Goal: Check status: Check status

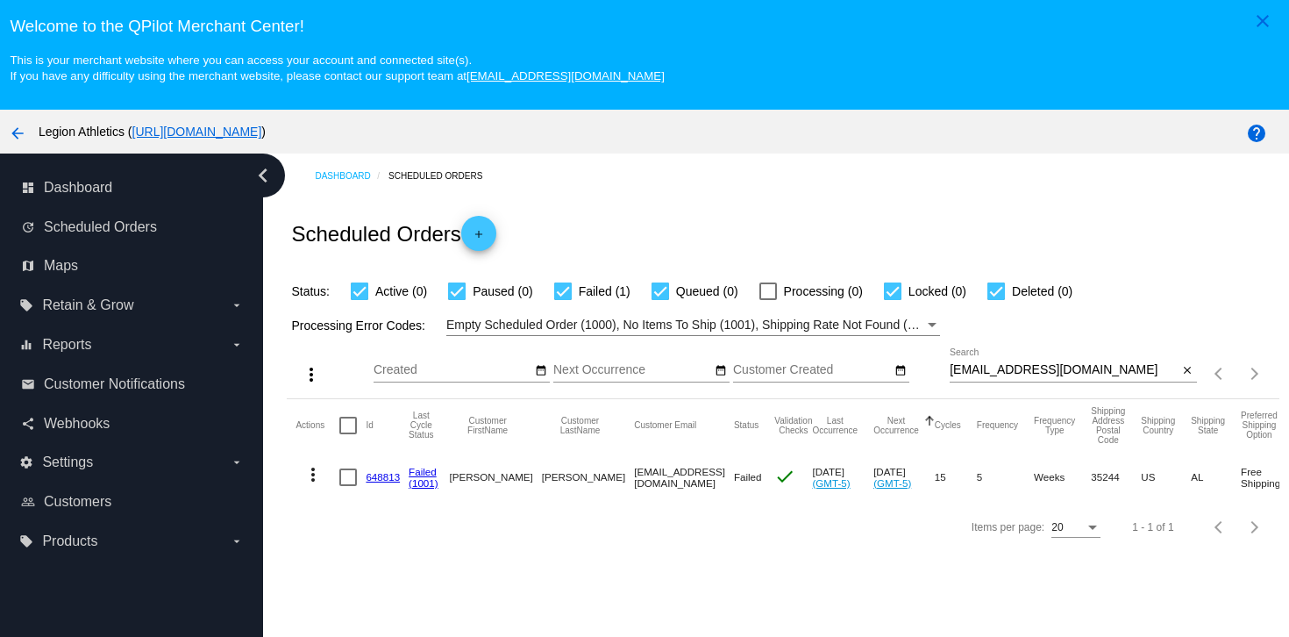
click at [991, 377] on input "[EMAIL_ADDRESS][DOMAIN_NAME]" at bounding box center [1064, 370] width 229 height 14
click at [382, 480] on link "648813" at bounding box center [383, 476] width 34 height 11
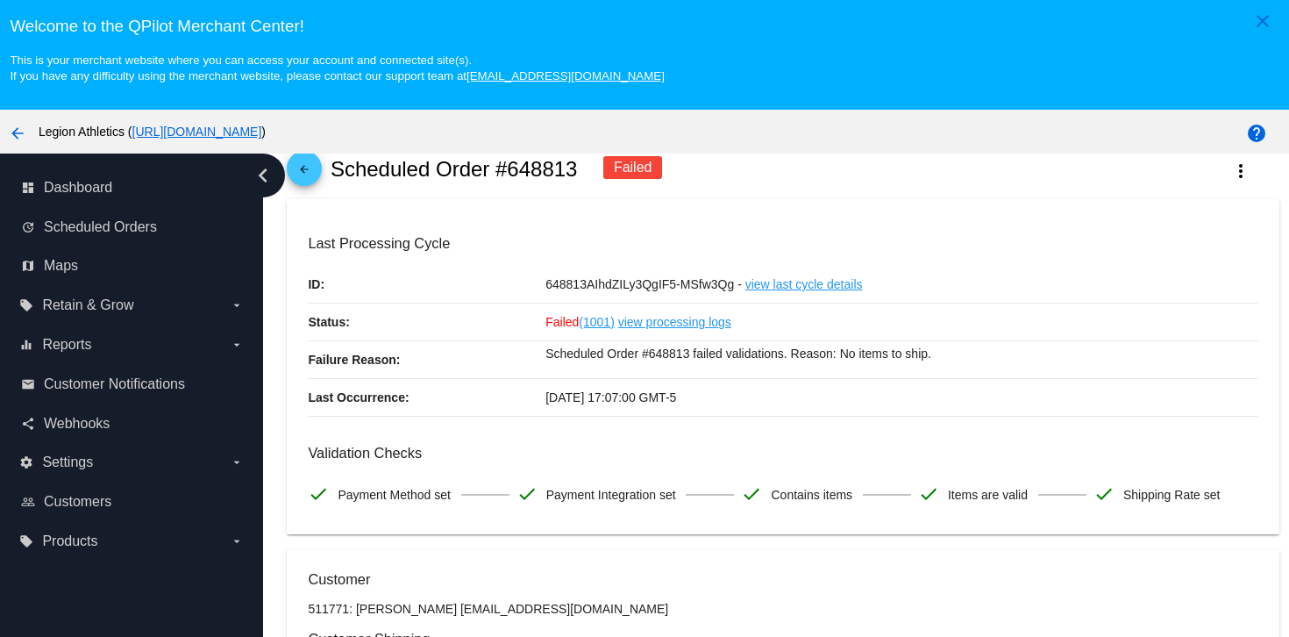
scroll to position [64, 0]
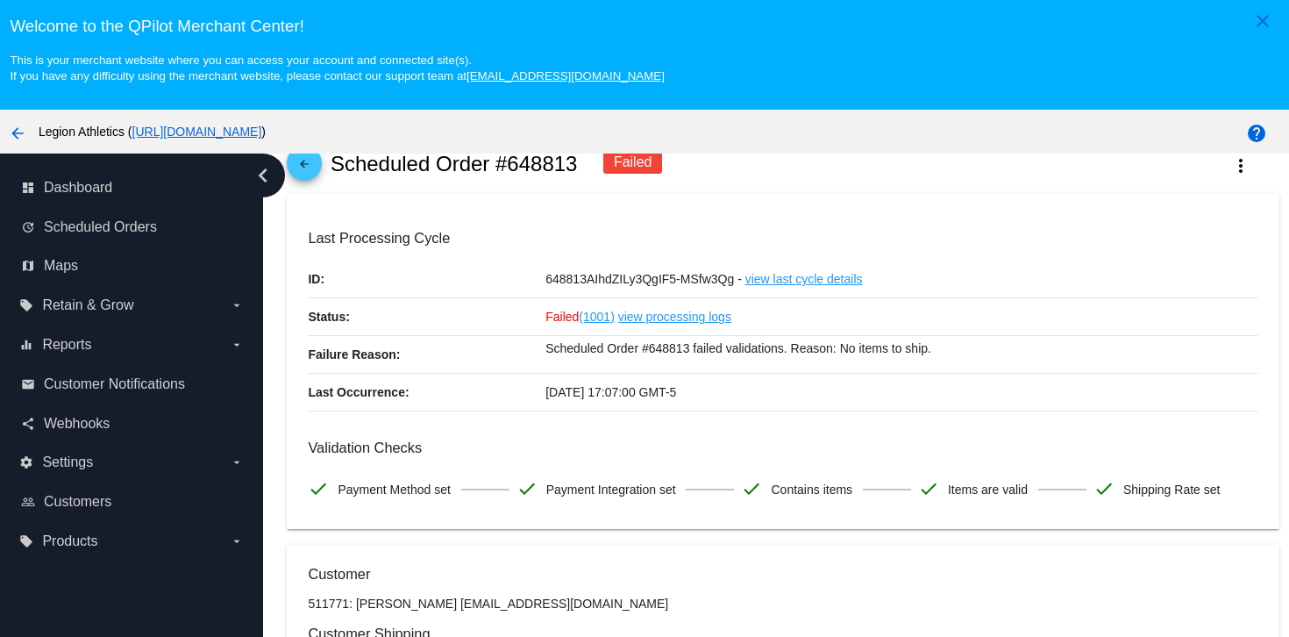
click at [933, 218] on mat-card "Last Processing Cycle ID: 648813AIhdZILy3QgIF5-MSfw3Qg - view last cycle detail…" at bounding box center [783, 361] width 992 height 335
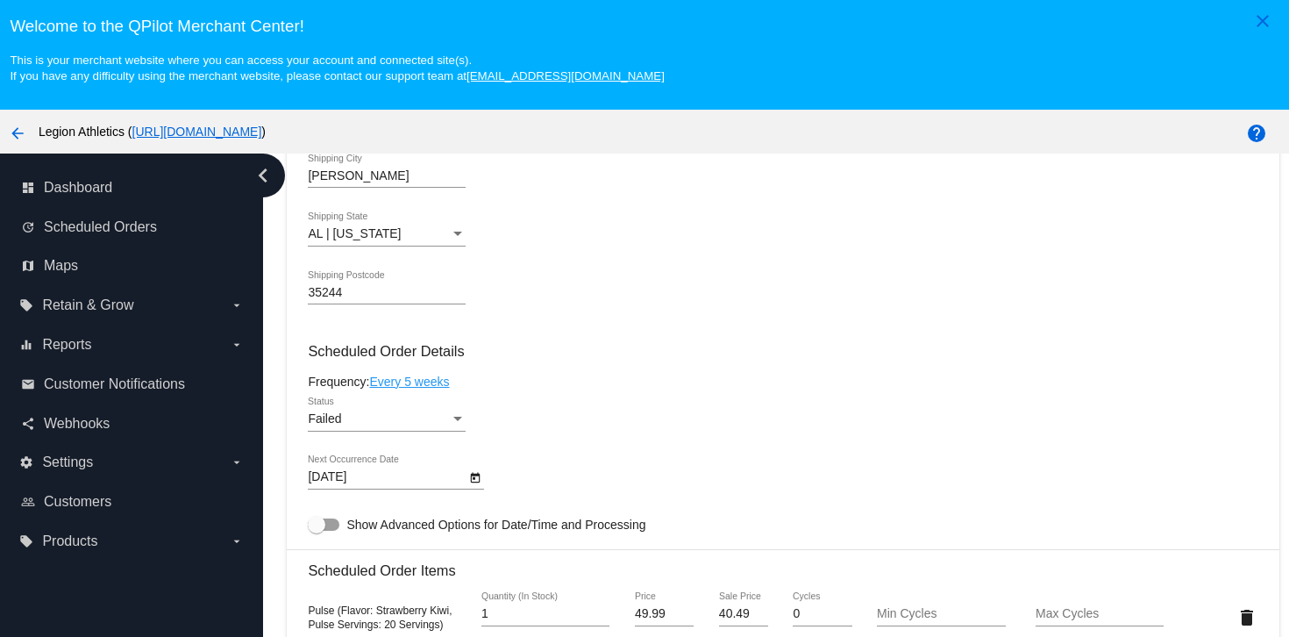
scroll to position [918, 0]
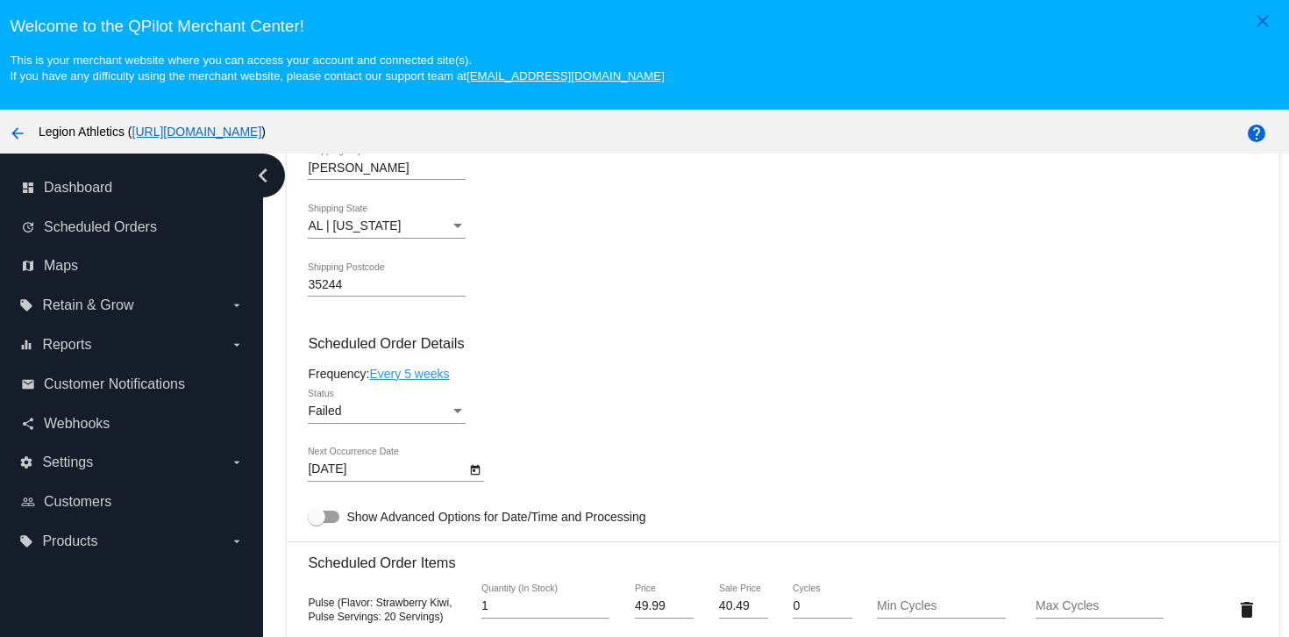
click at [341, 418] on div "Failed" at bounding box center [379, 411] width 142 height 14
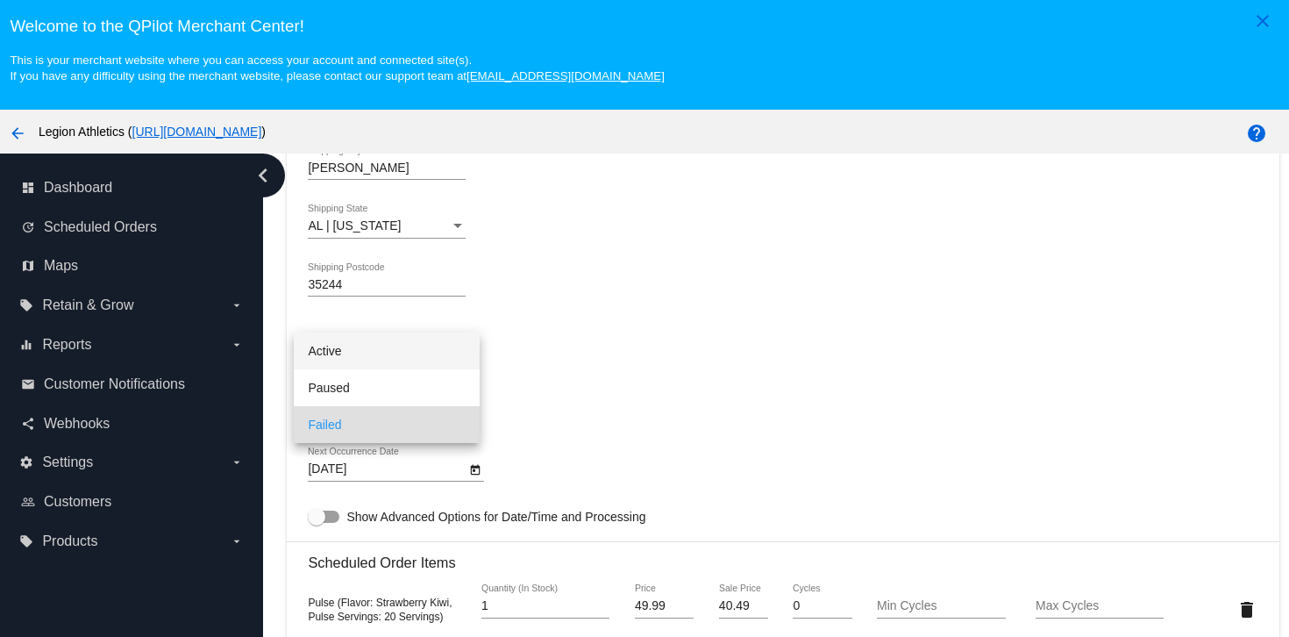
click at [377, 360] on span "Active" at bounding box center [387, 350] width 158 height 37
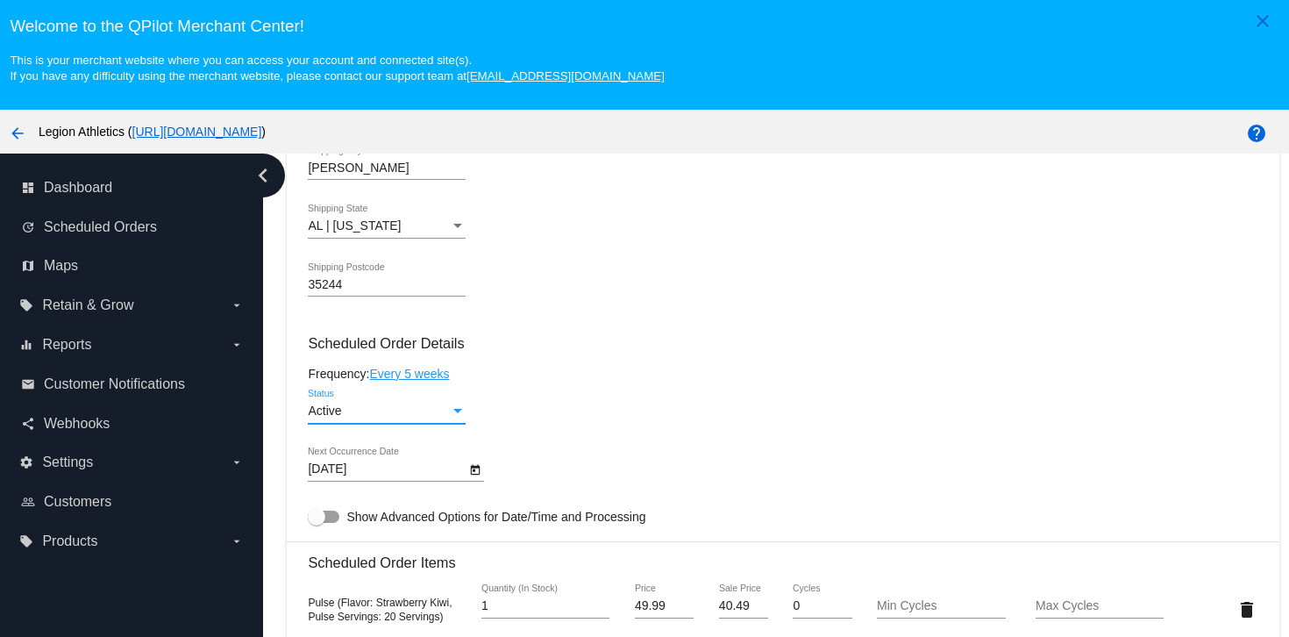
click at [590, 310] on div "35244 Shipping Postcode" at bounding box center [783, 287] width 950 height 50
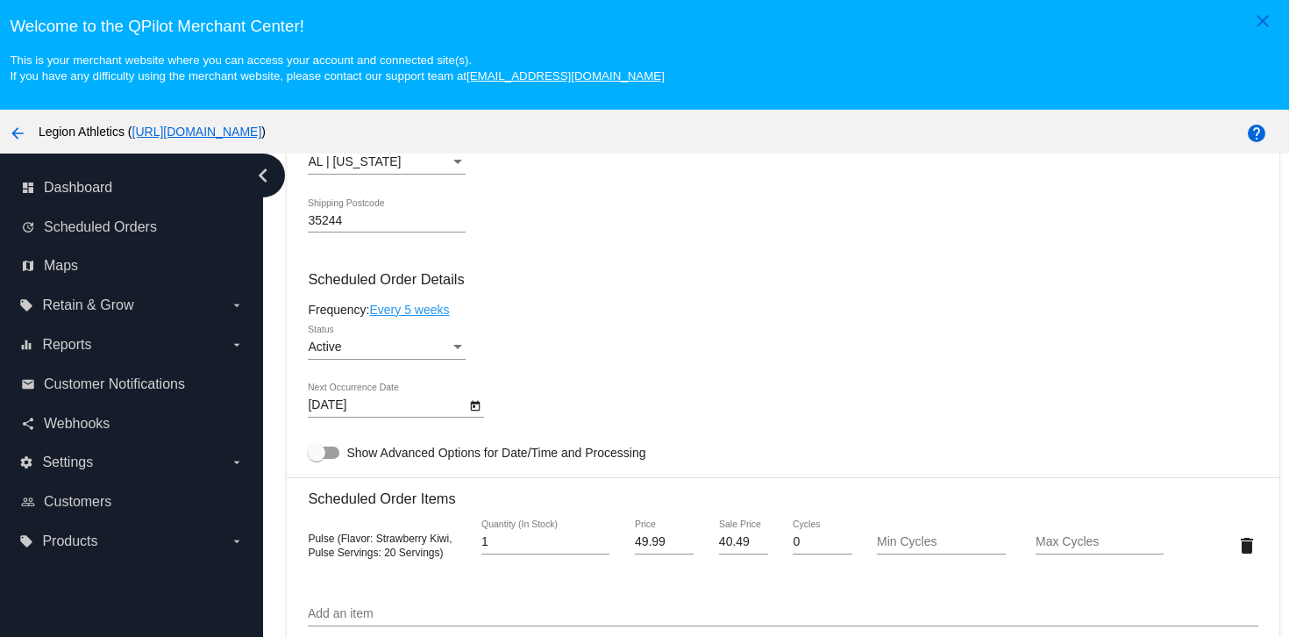
scroll to position [983, 0]
click at [451, 421] on body "close Welcome to the [GEOGRAPHIC_DATA]! This is your merchant website where you…" at bounding box center [644, 318] width 1289 height 637
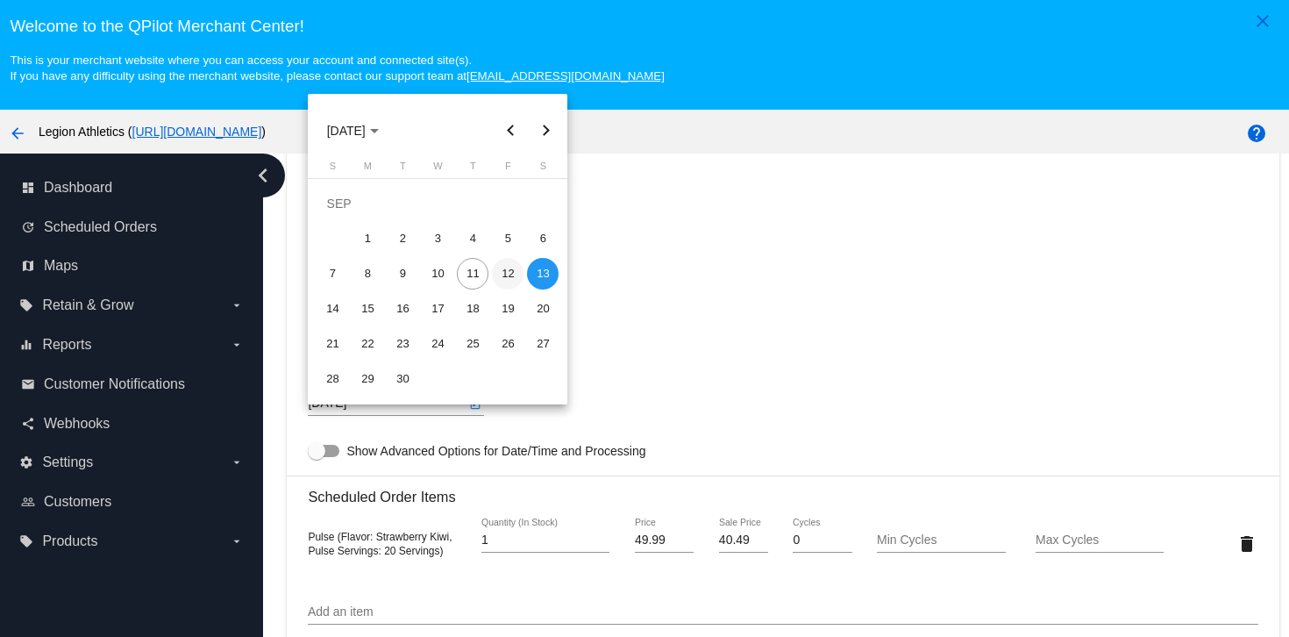
click at [492, 280] on td "12" at bounding box center [507, 273] width 35 height 35
type input "[DATE]"
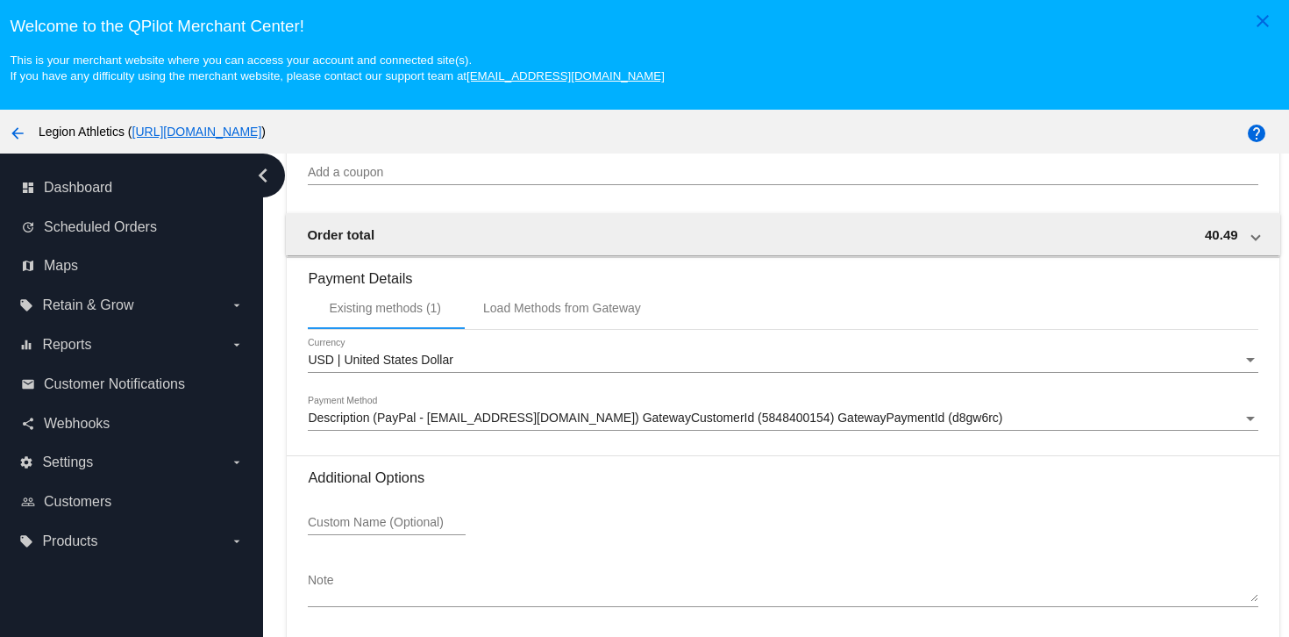
scroll to position [112, 0]
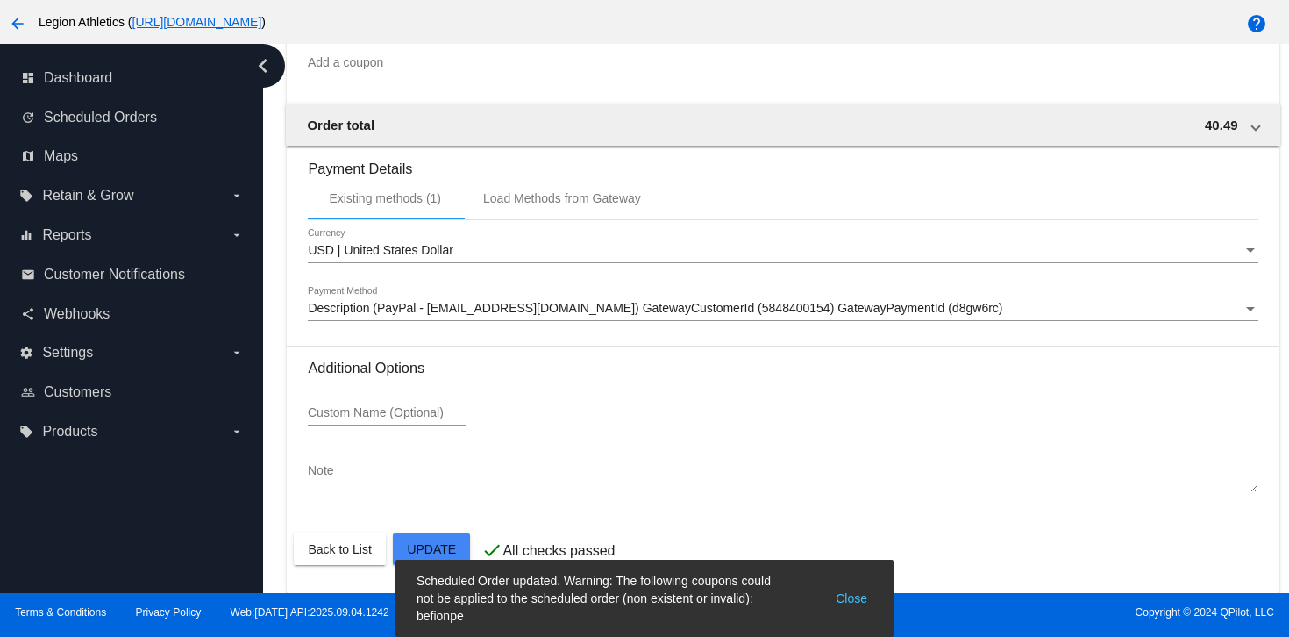
click at [733, 264] on div at bounding box center [644, 318] width 1289 height 637
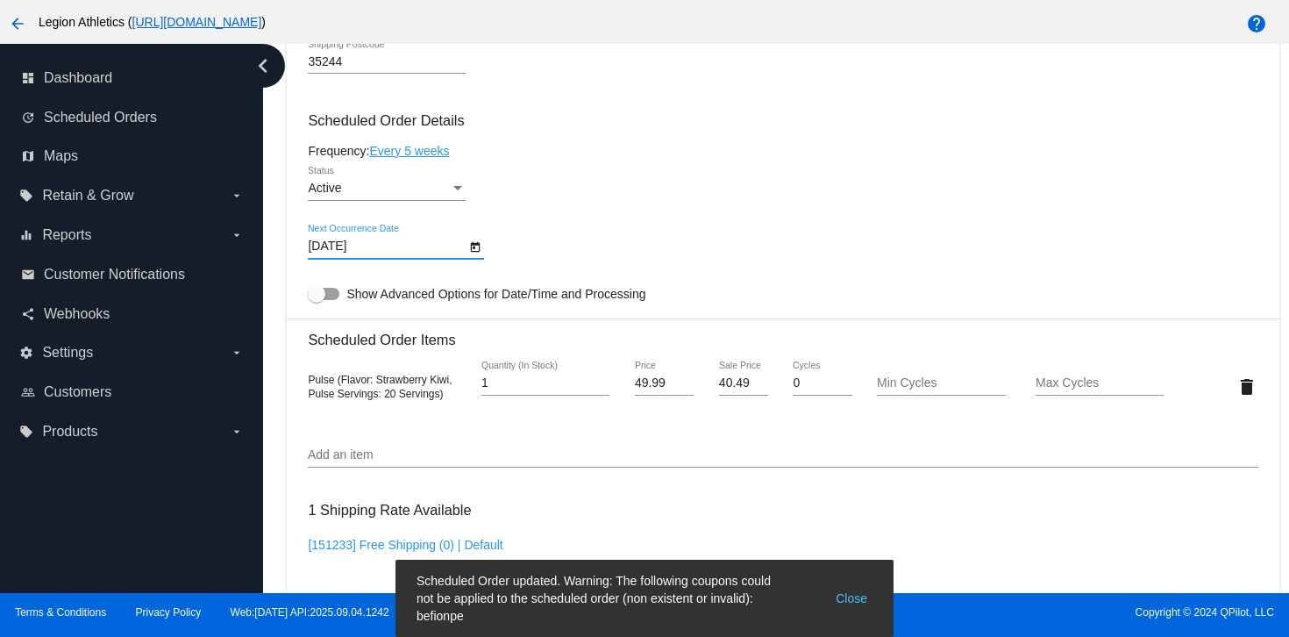
scroll to position [1039, 0]
